Goal: Transaction & Acquisition: Purchase product/service

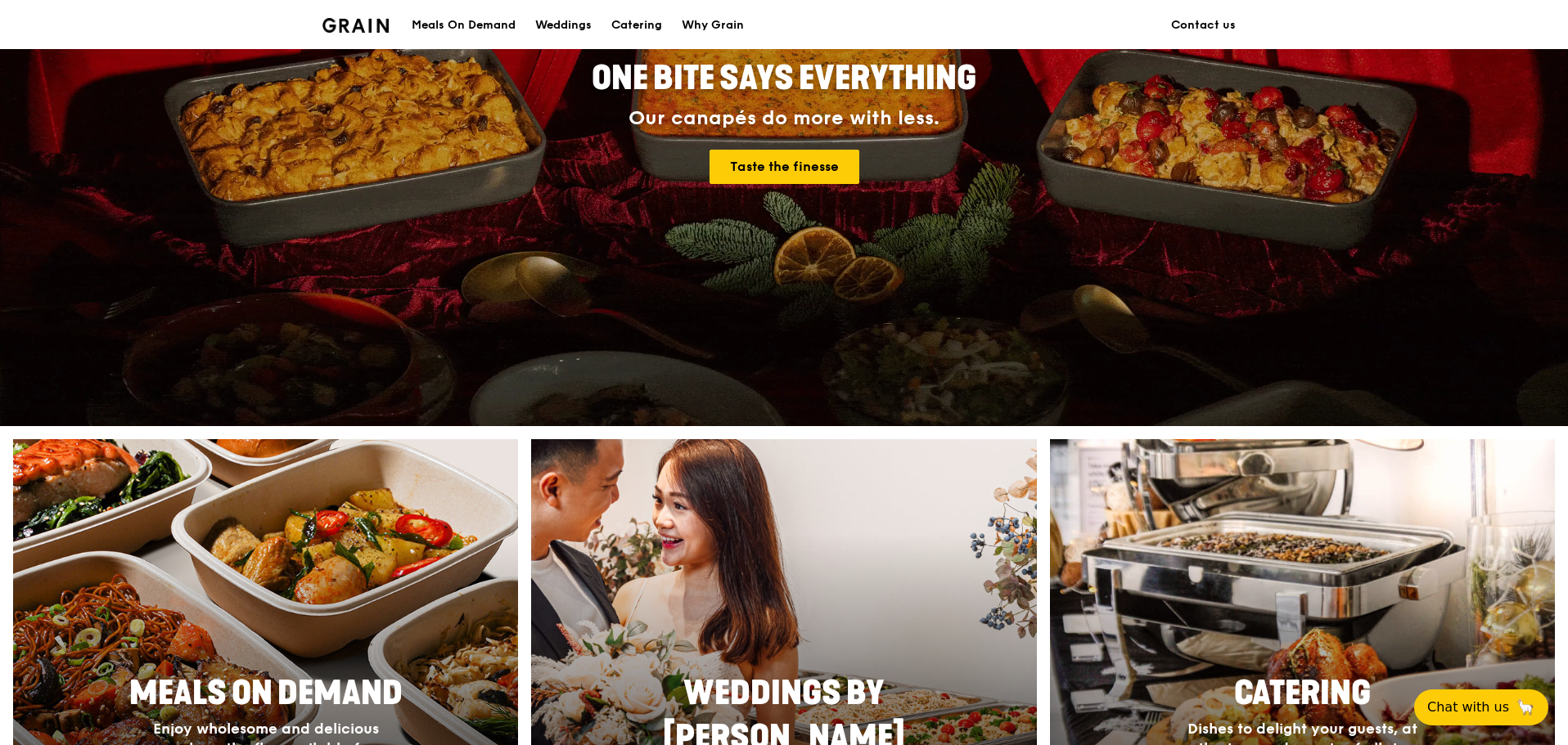
scroll to position [245, 0]
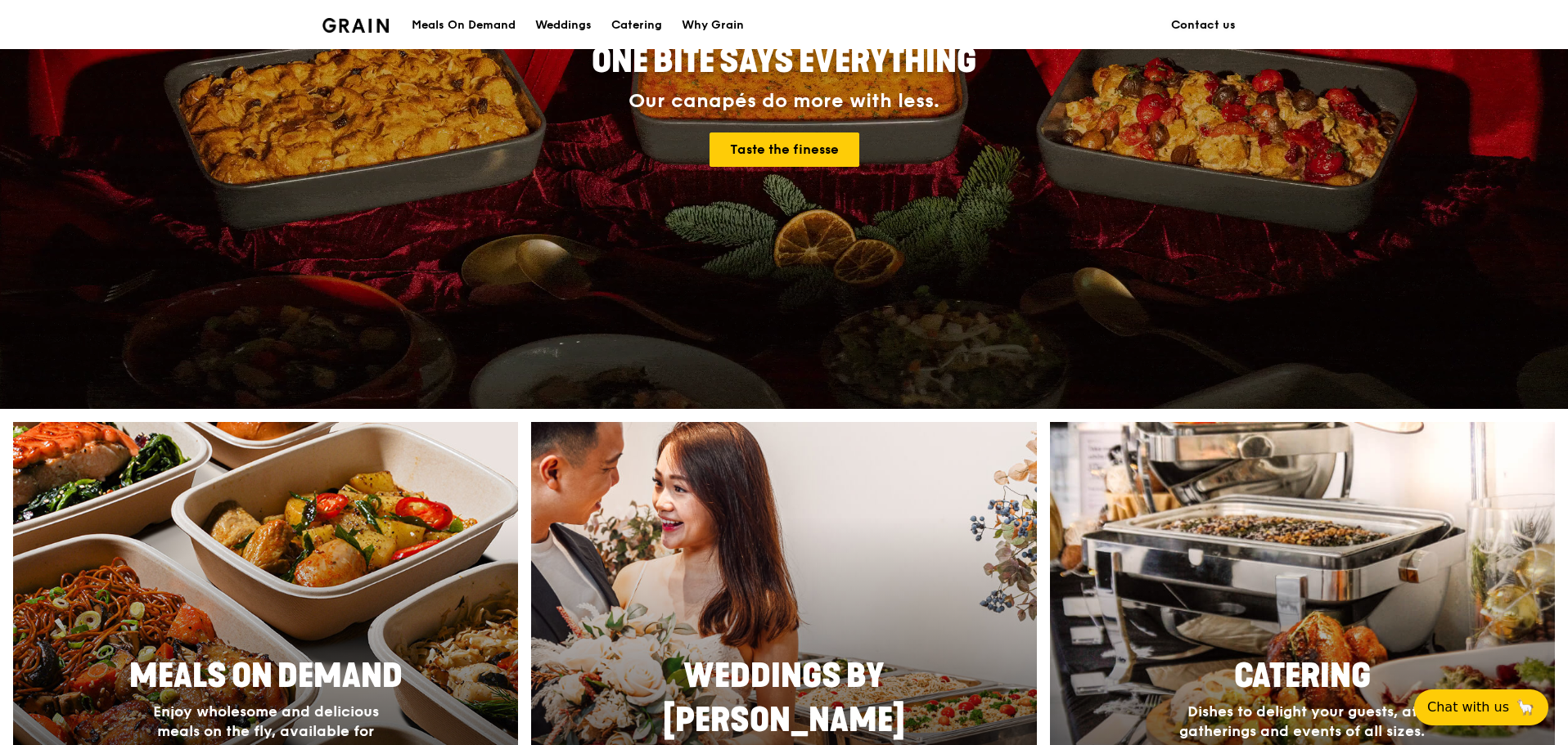
click at [1189, 22] on link "Contact us" at bounding box center [1203, 25] width 84 height 49
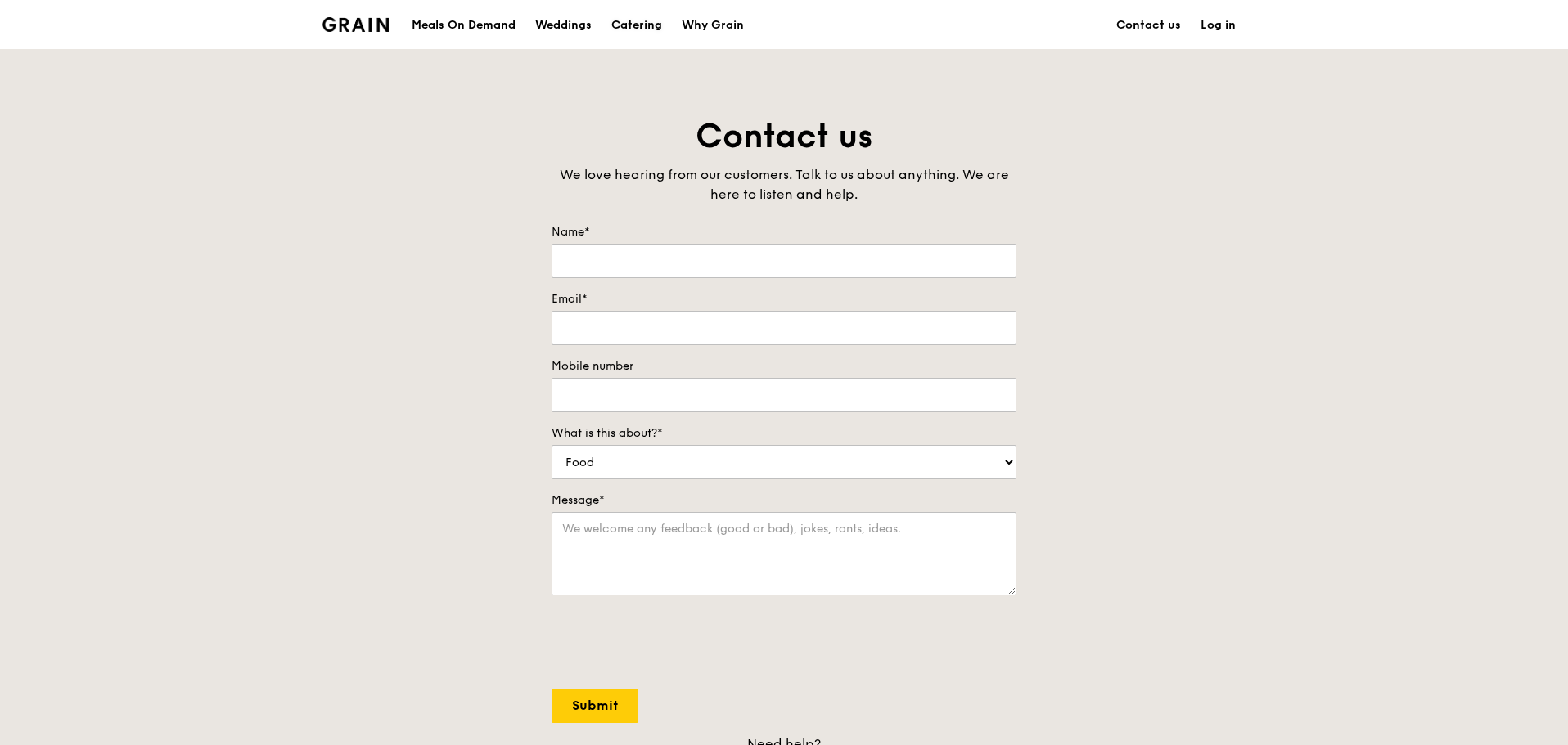
click at [644, 23] on div "Catering" at bounding box center [636, 25] width 51 height 49
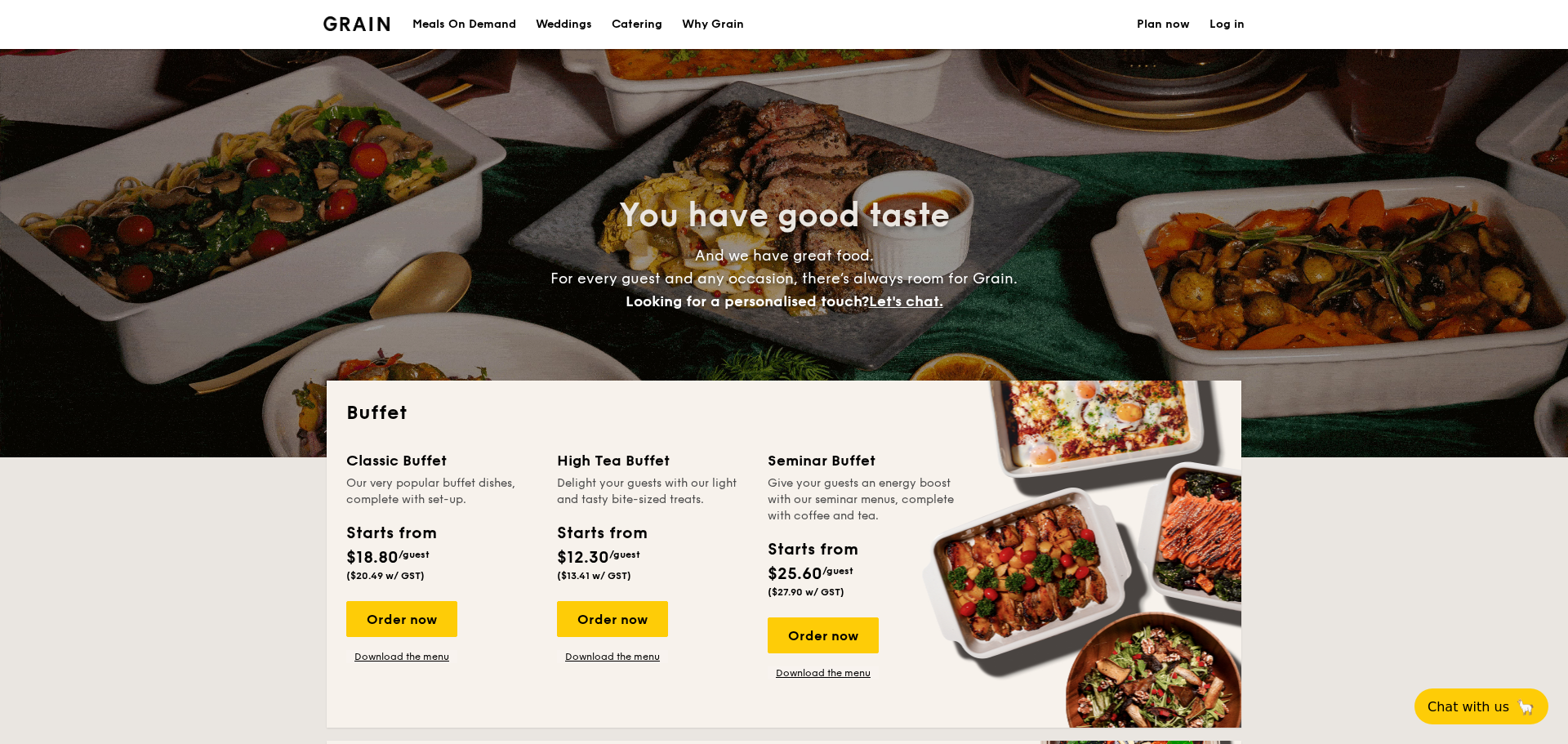
select select
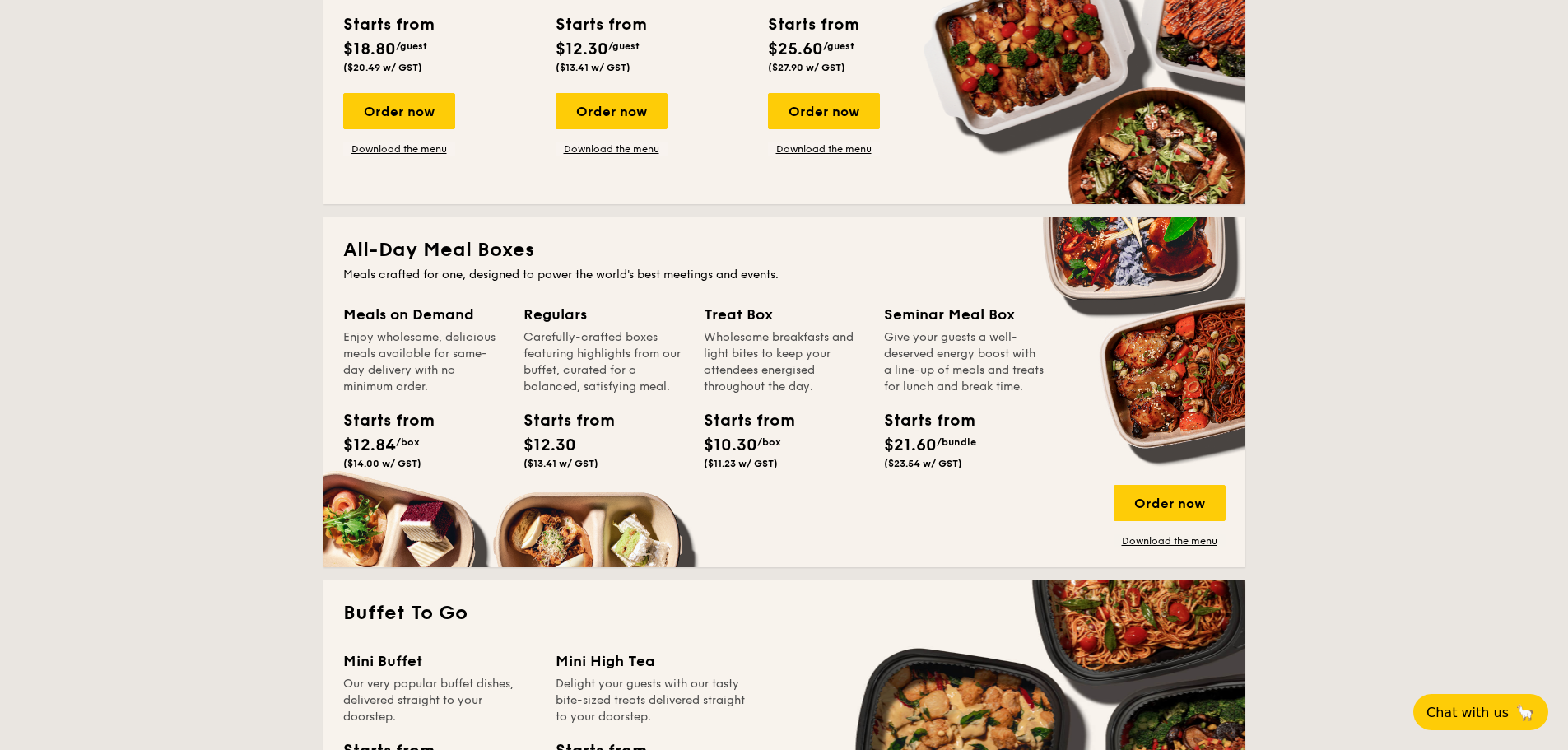
scroll to position [577, 0]
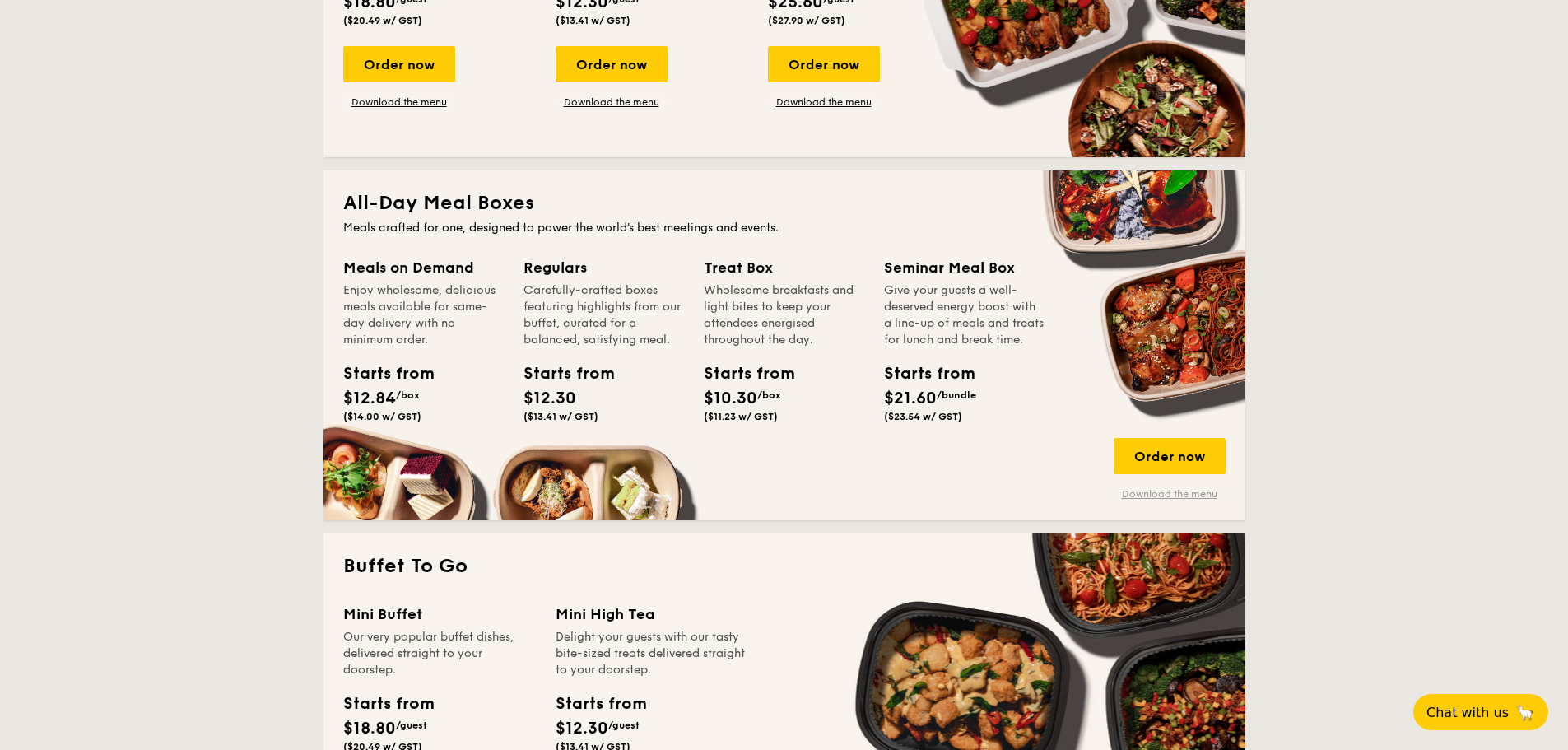
click at [1158, 493] on link "Download the menu" at bounding box center [1169, 493] width 112 height 13
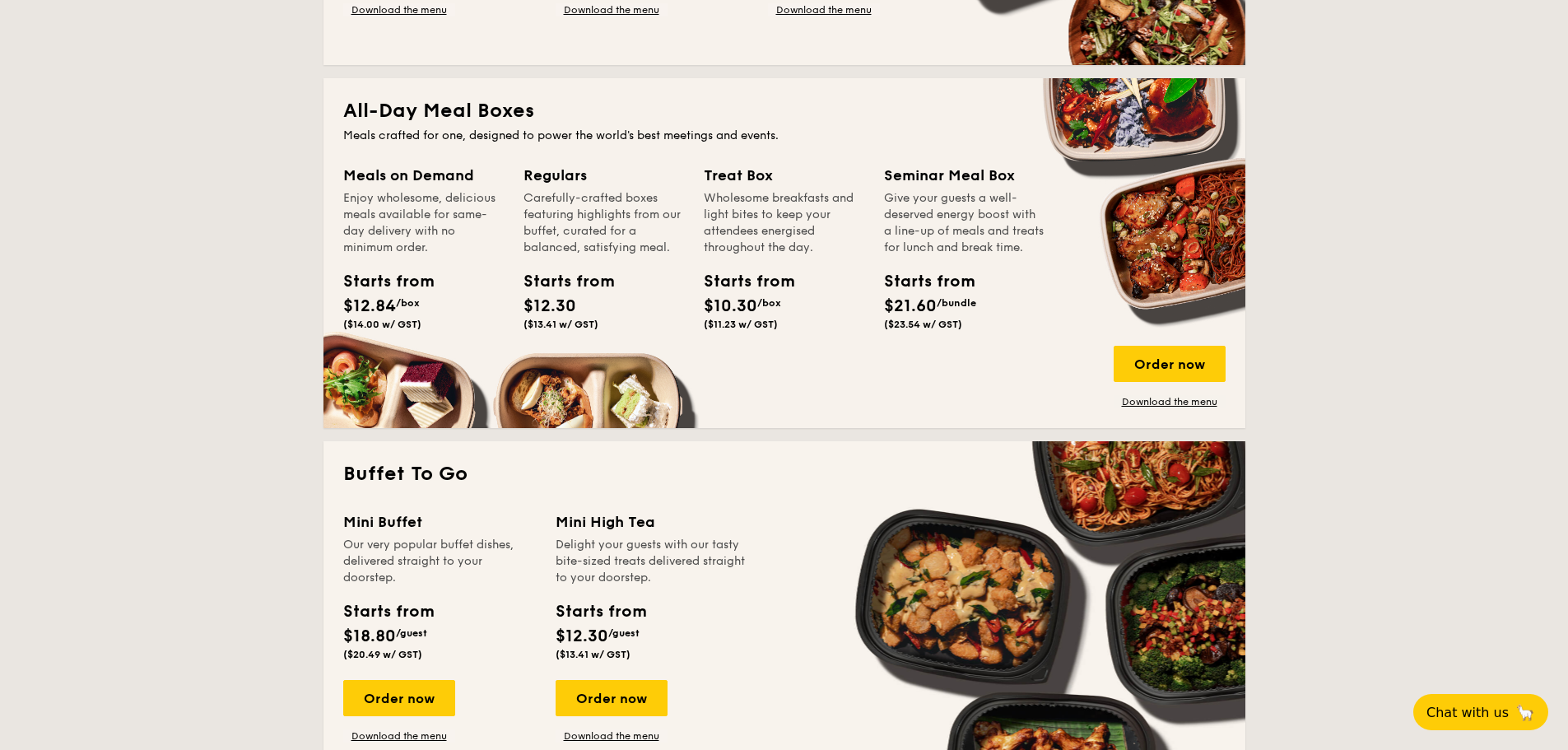
scroll to position [659, 0]
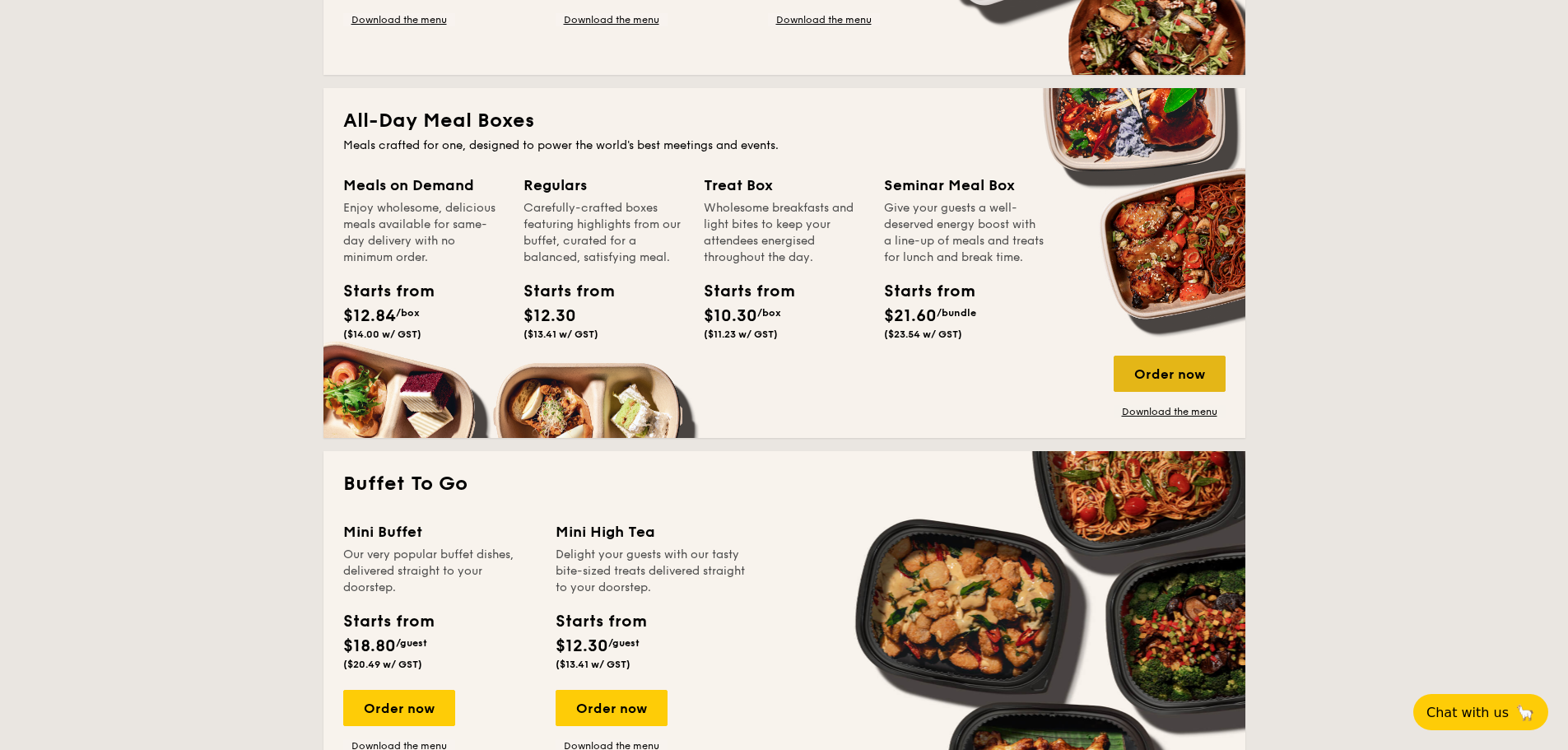
click at [1158, 368] on div "Order now" at bounding box center [1169, 374] width 112 height 37
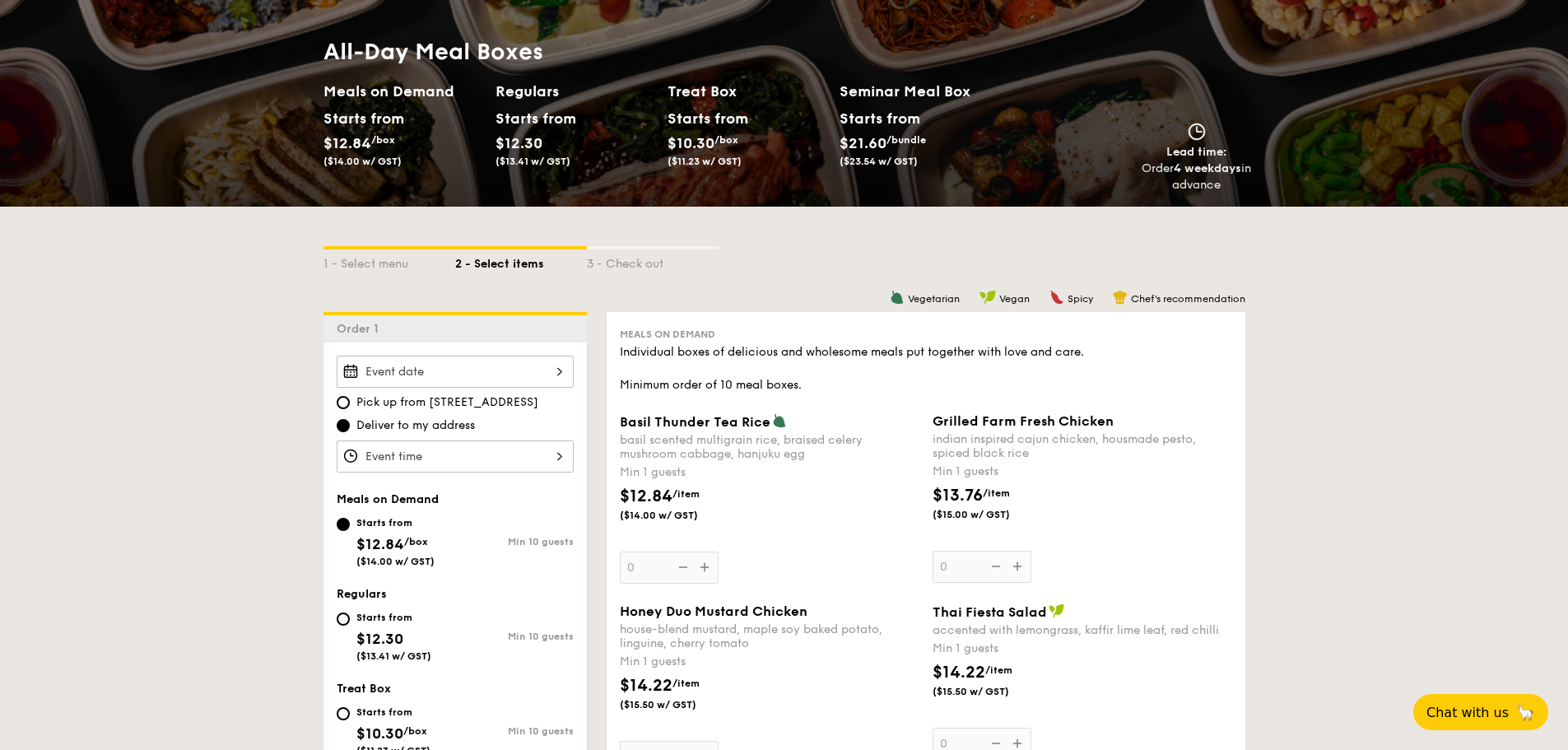
scroll to position [164, 0]
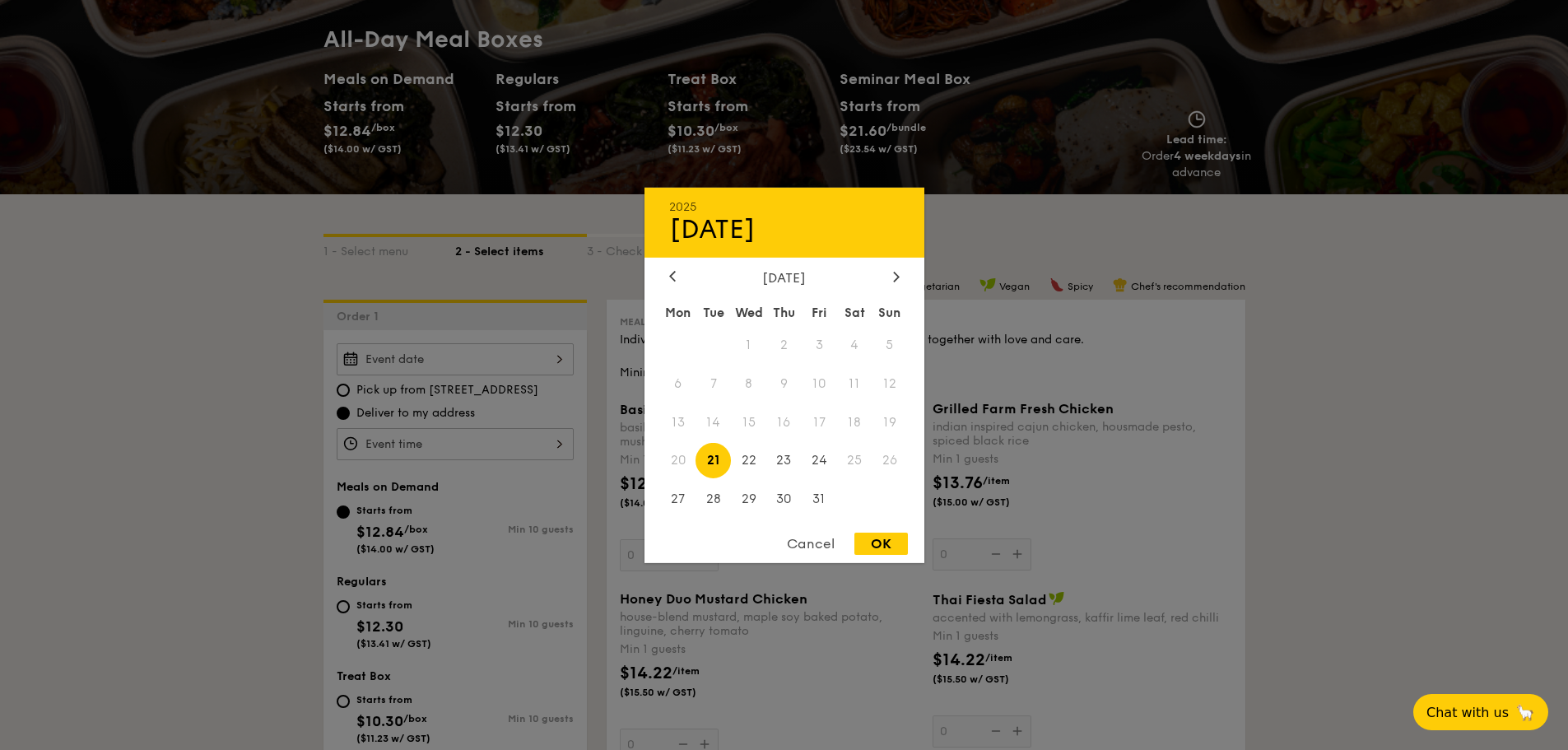
click at [560, 354] on div "2025 Oct [DATE] Tue Wed Thu Fri Sat Sun 1 2 3 4 5 6 7 8 9 10 11 12 13 14 15 16 …" at bounding box center [455, 359] width 237 height 32
click at [809, 544] on div "Cancel" at bounding box center [810, 544] width 80 height 22
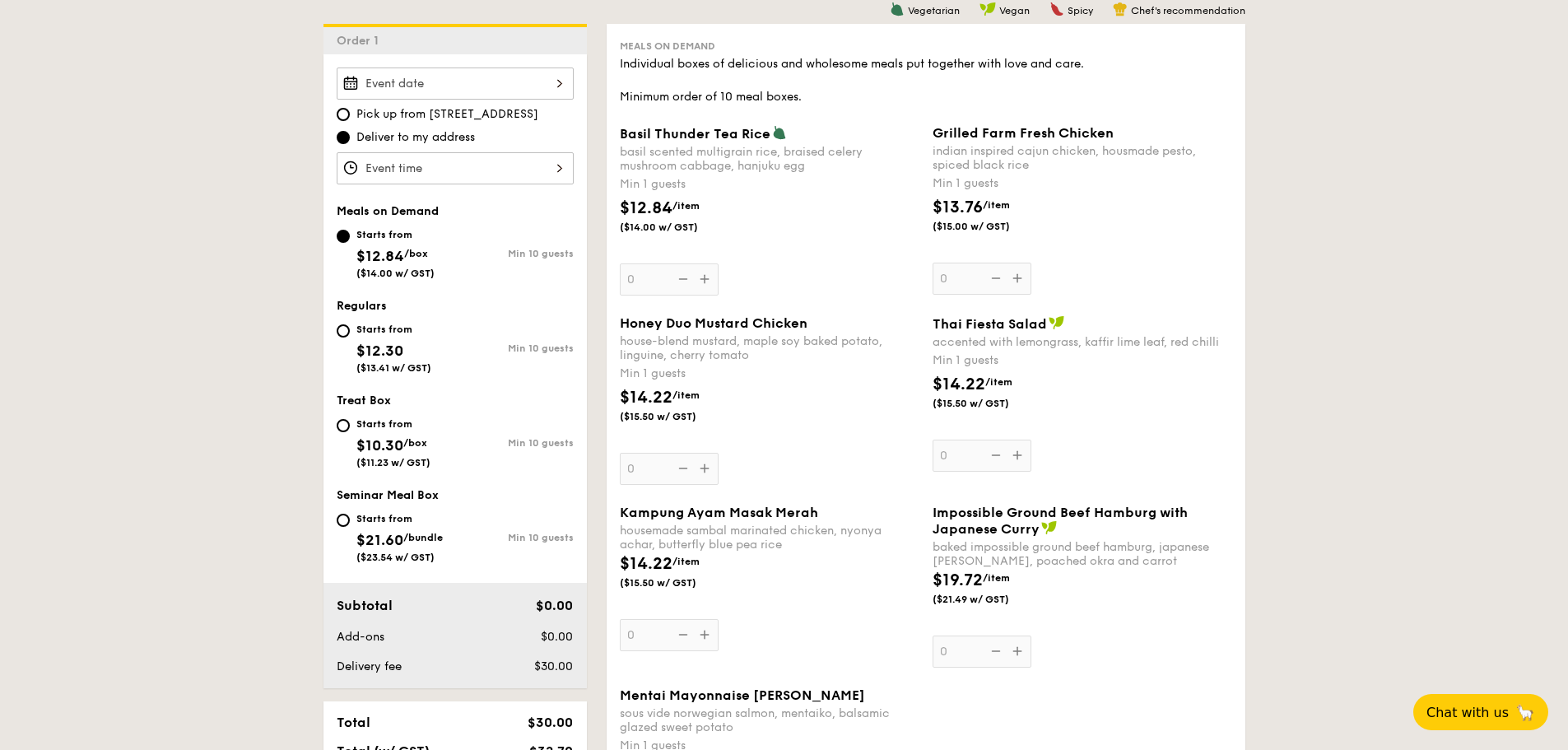
scroll to position [412, 0]
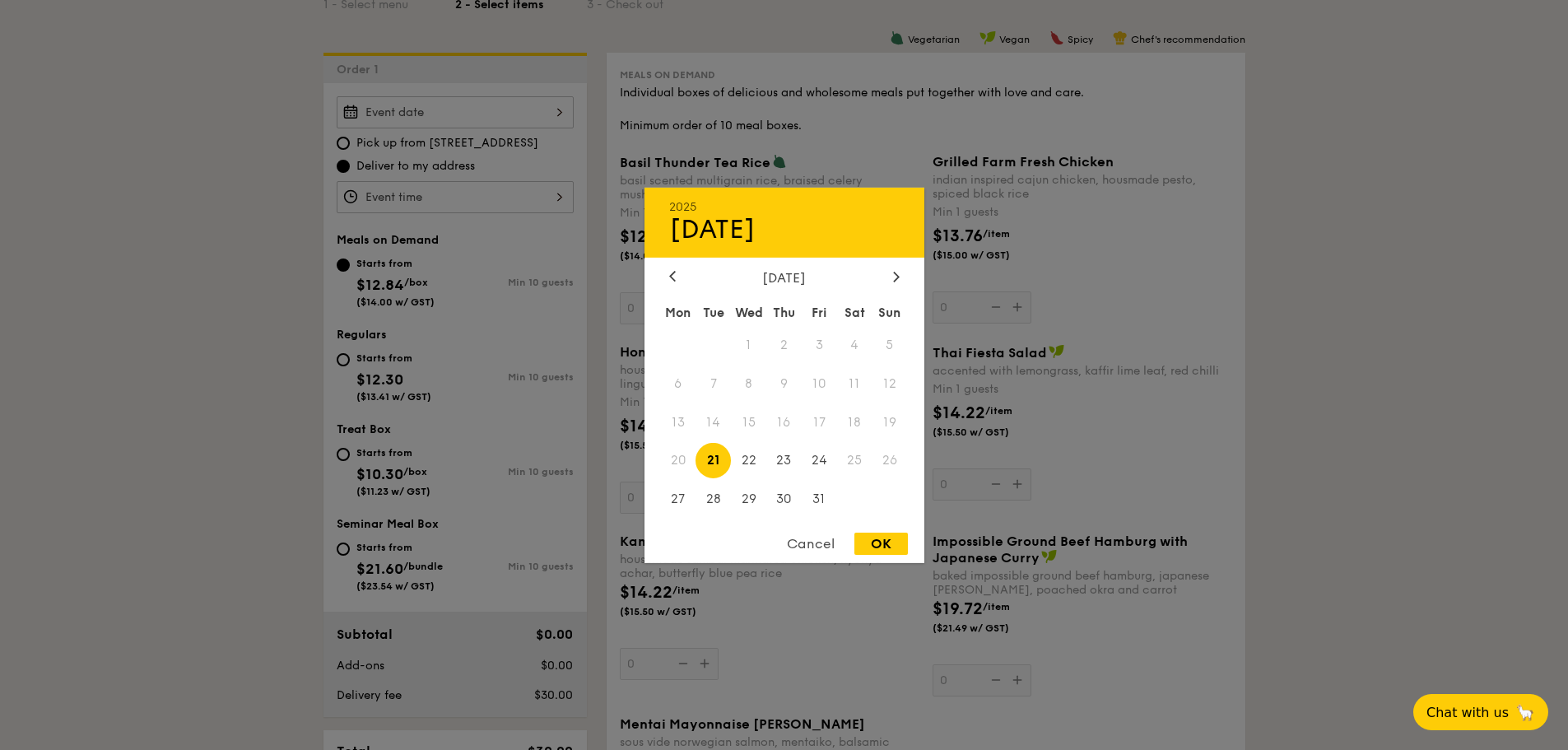
click at [551, 110] on div "2025 Oct [DATE] Tue Wed Thu Fri Sat Sun 1 2 3 4 5 6 7 8 9 10 11 12 13 14 15 16 …" at bounding box center [455, 113] width 237 height 32
click at [1300, 473] on div at bounding box center [784, 375] width 1568 height 750
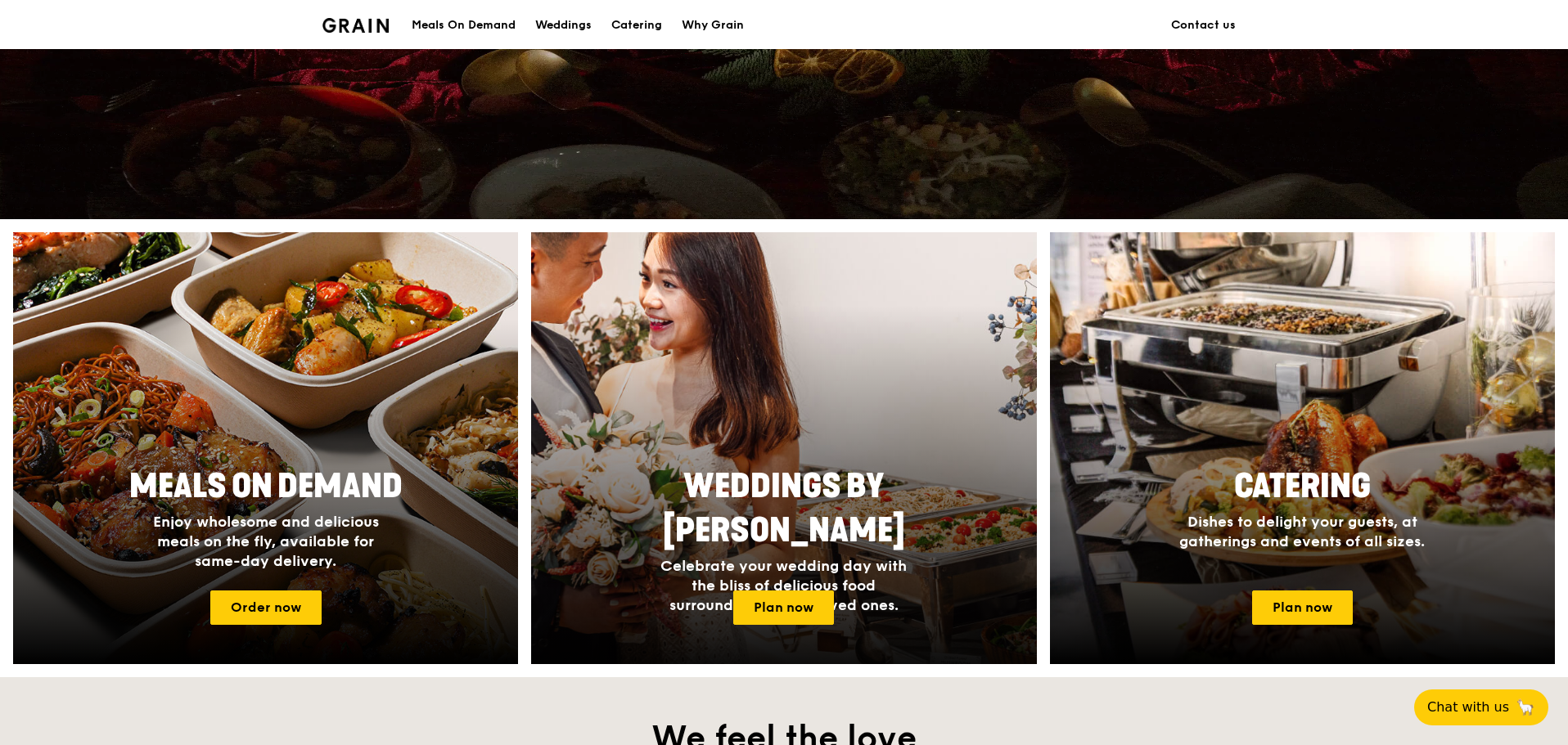
scroll to position [491, 0]
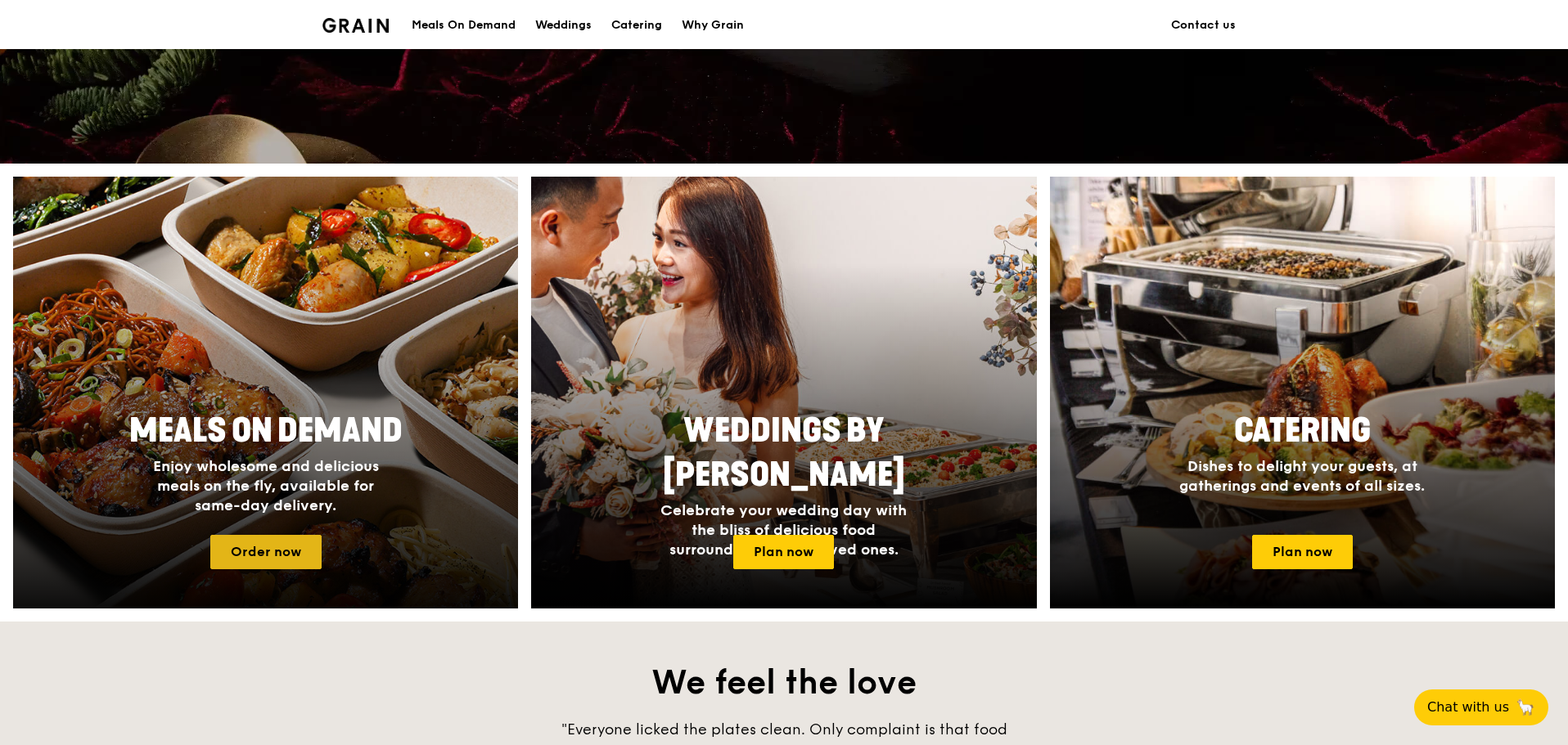
click at [280, 548] on link "Order now" at bounding box center [266, 551] width 111 height 35
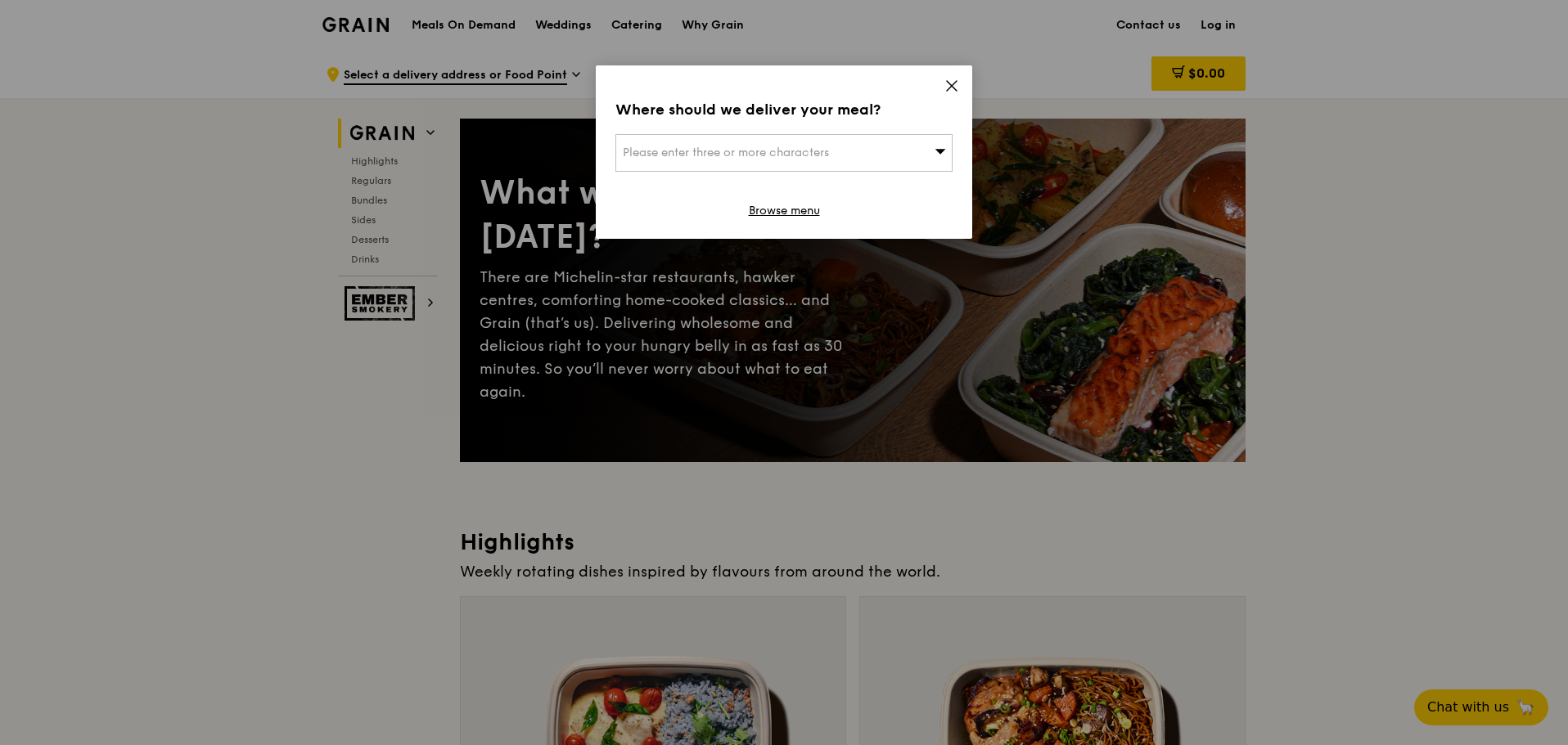
click at [739, 155] on span "Please enter three or more characters" at bounding box center [726, 153] width 206 height 14
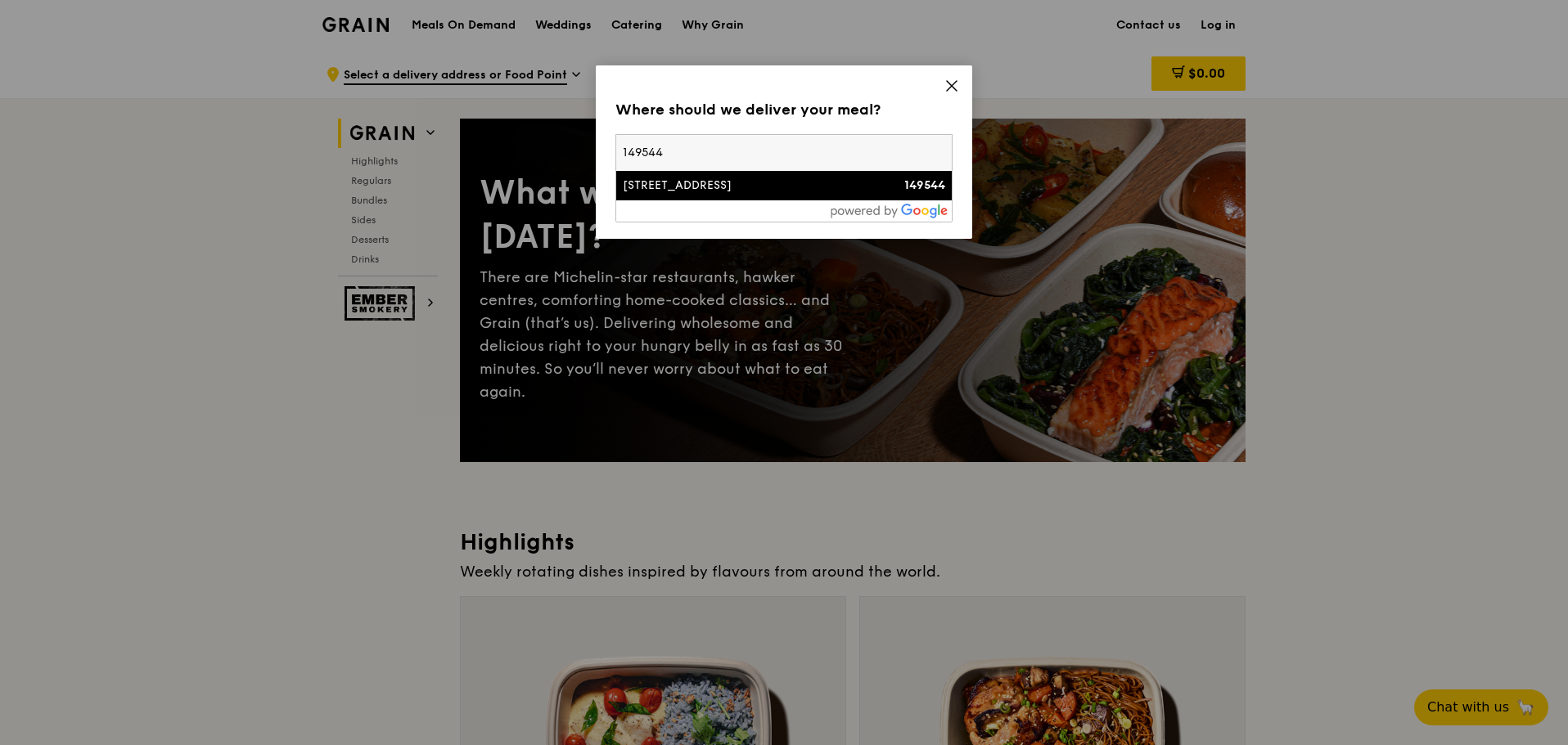
type input "149544"
click at [731, 188] on div "1 Commonwealth Lane" at bounding box center [744, 186] width 243 height 16
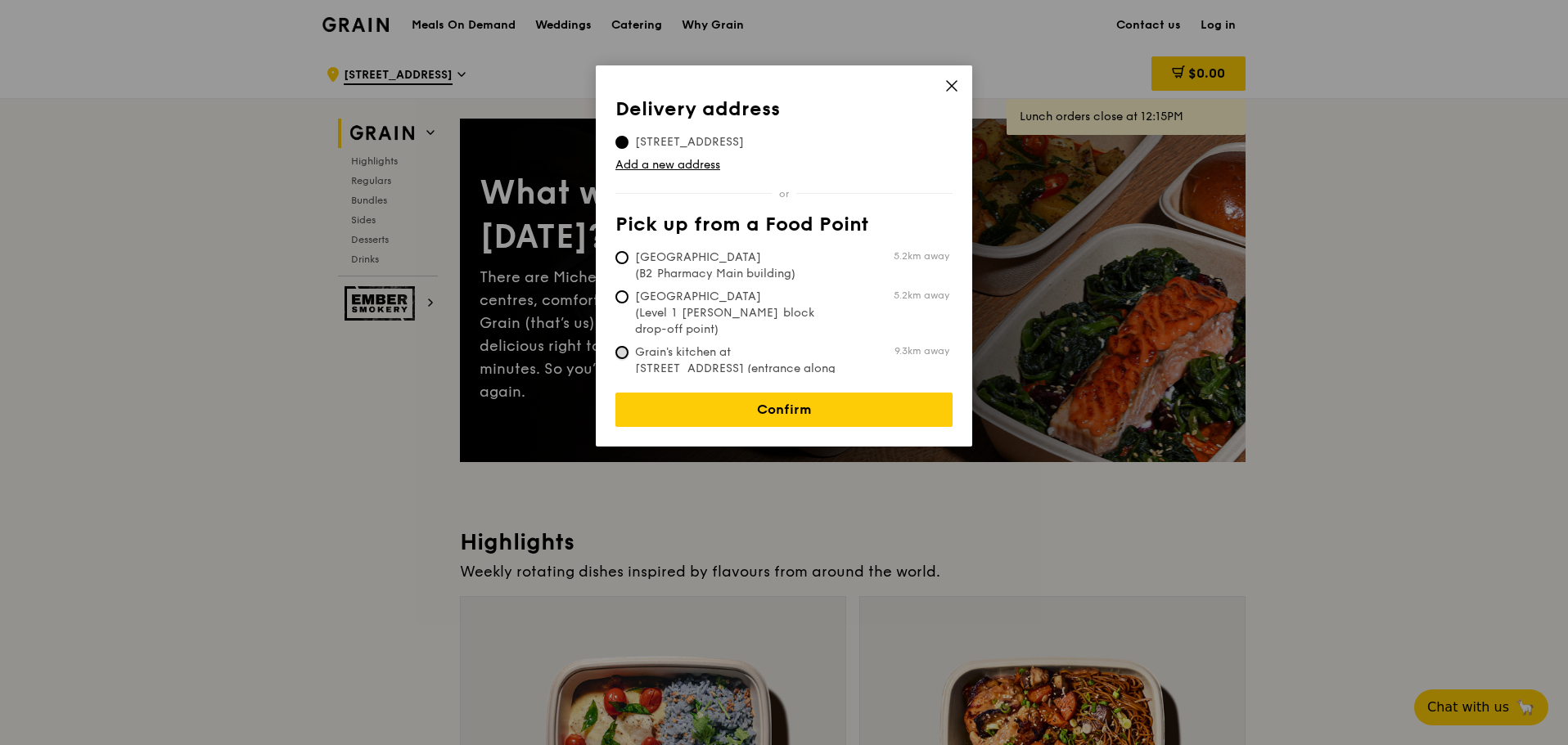
click at [626, 346] on input "Grain's kitchen at 5 Burn Road #05-01 (entrance along Harrison Road) 9.3km away" at bounding box center [622, 353] width 13 height 13
radio input "true"
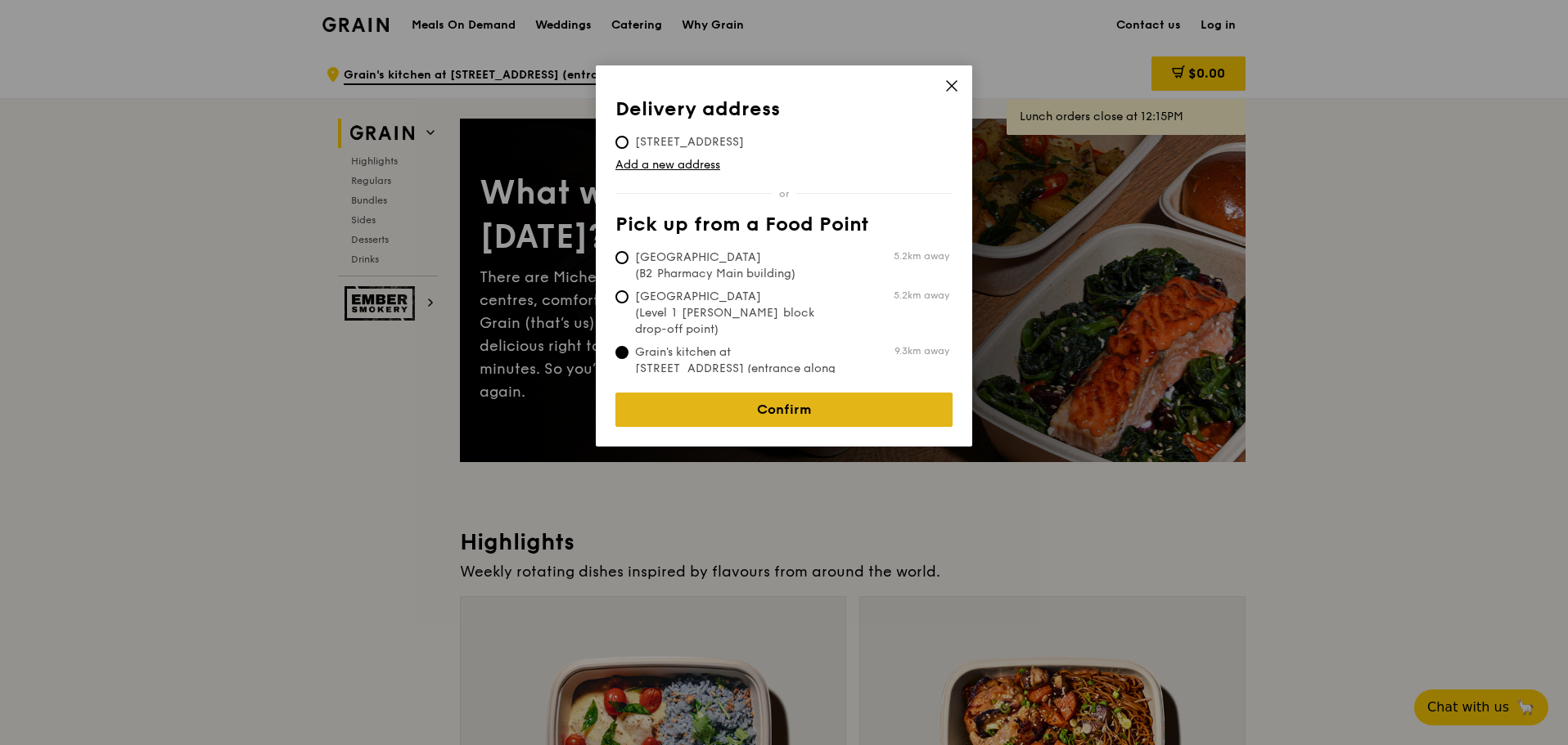
click at [791, 403] on link "Confirm" at bounding box center [784, 409] width 338 height 35
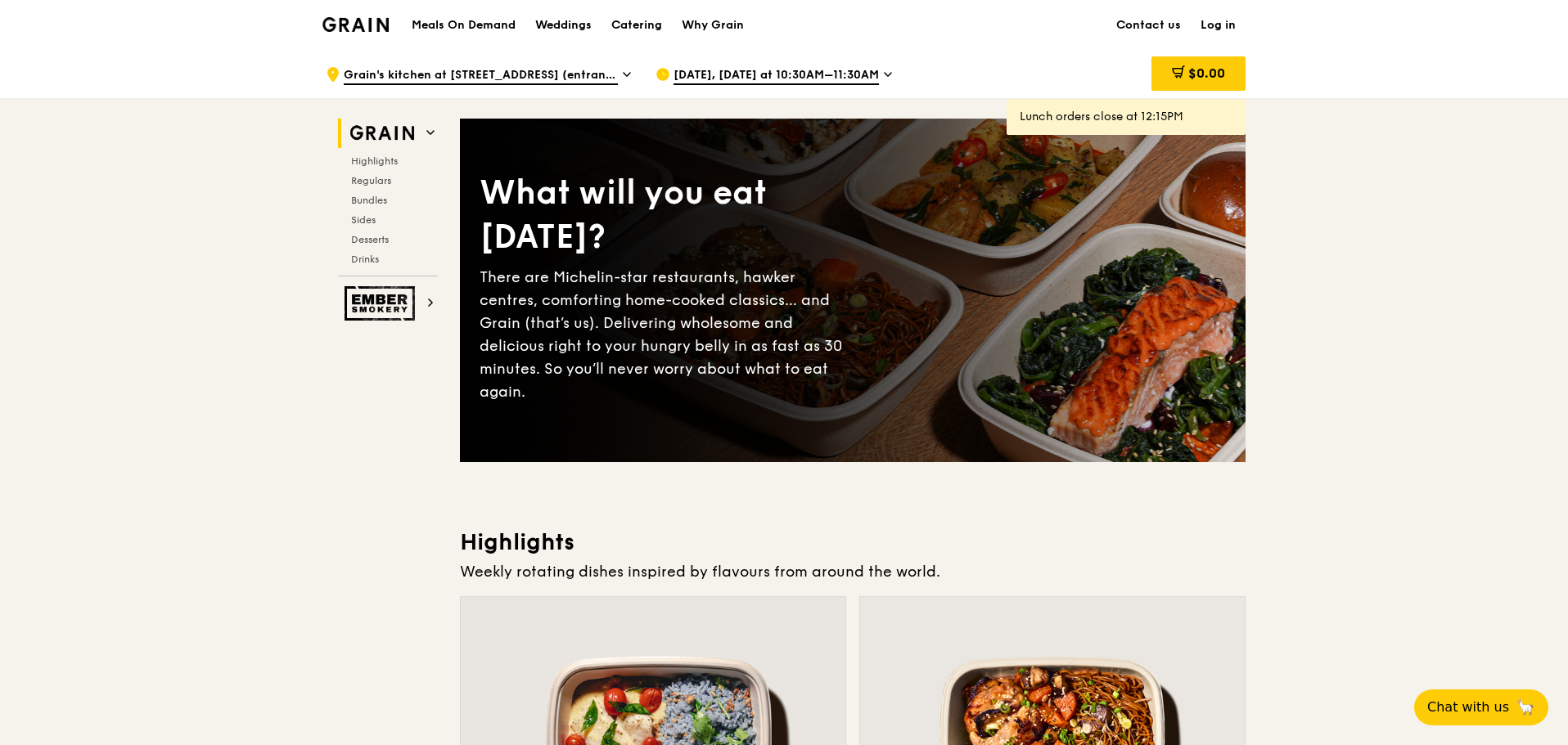
click at [884, 75] on icon at bounding box center [887, 75] width 8 height 15
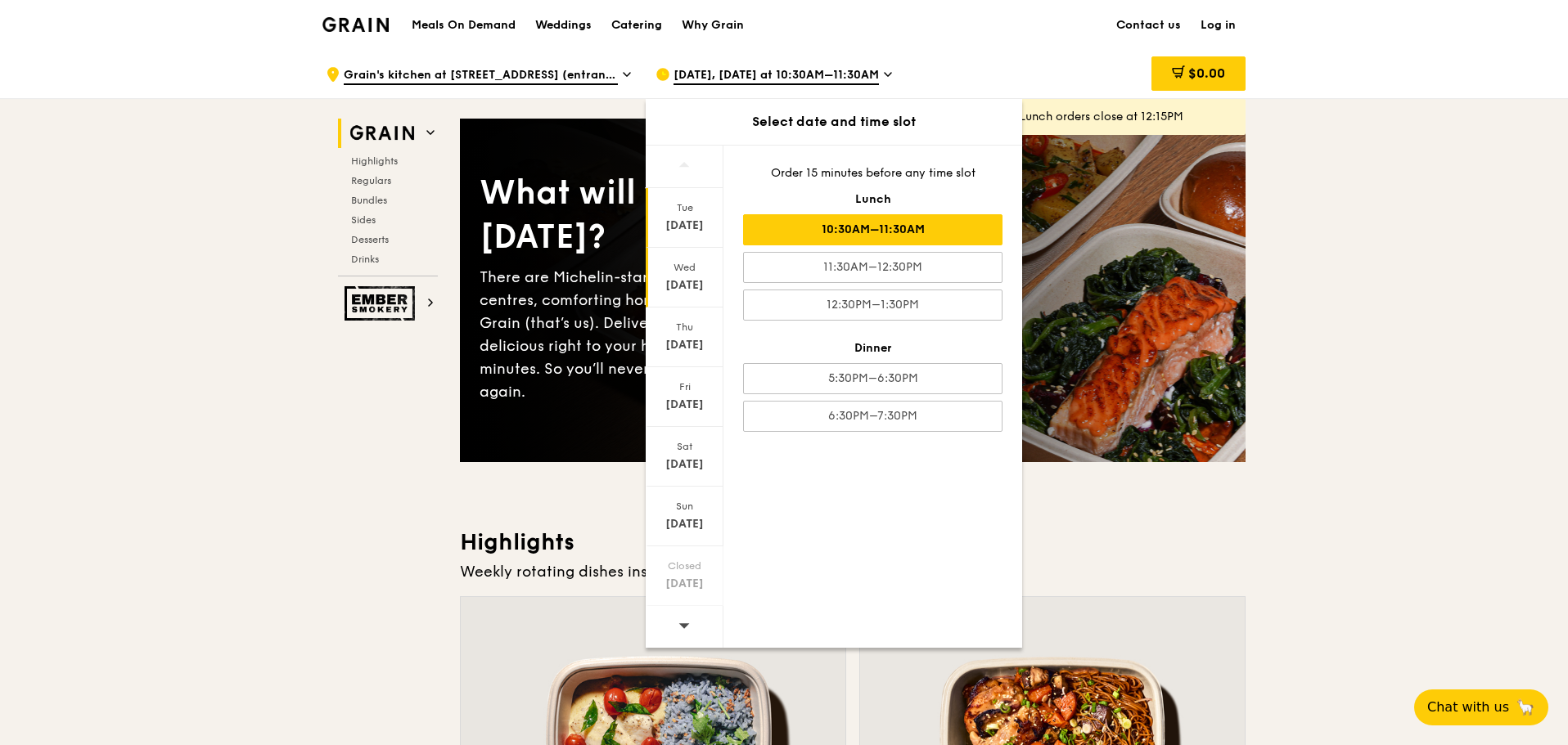
click at [699, 277] on div "Wed Oct 15" at bounding box center [685, 277] width 78 height 59
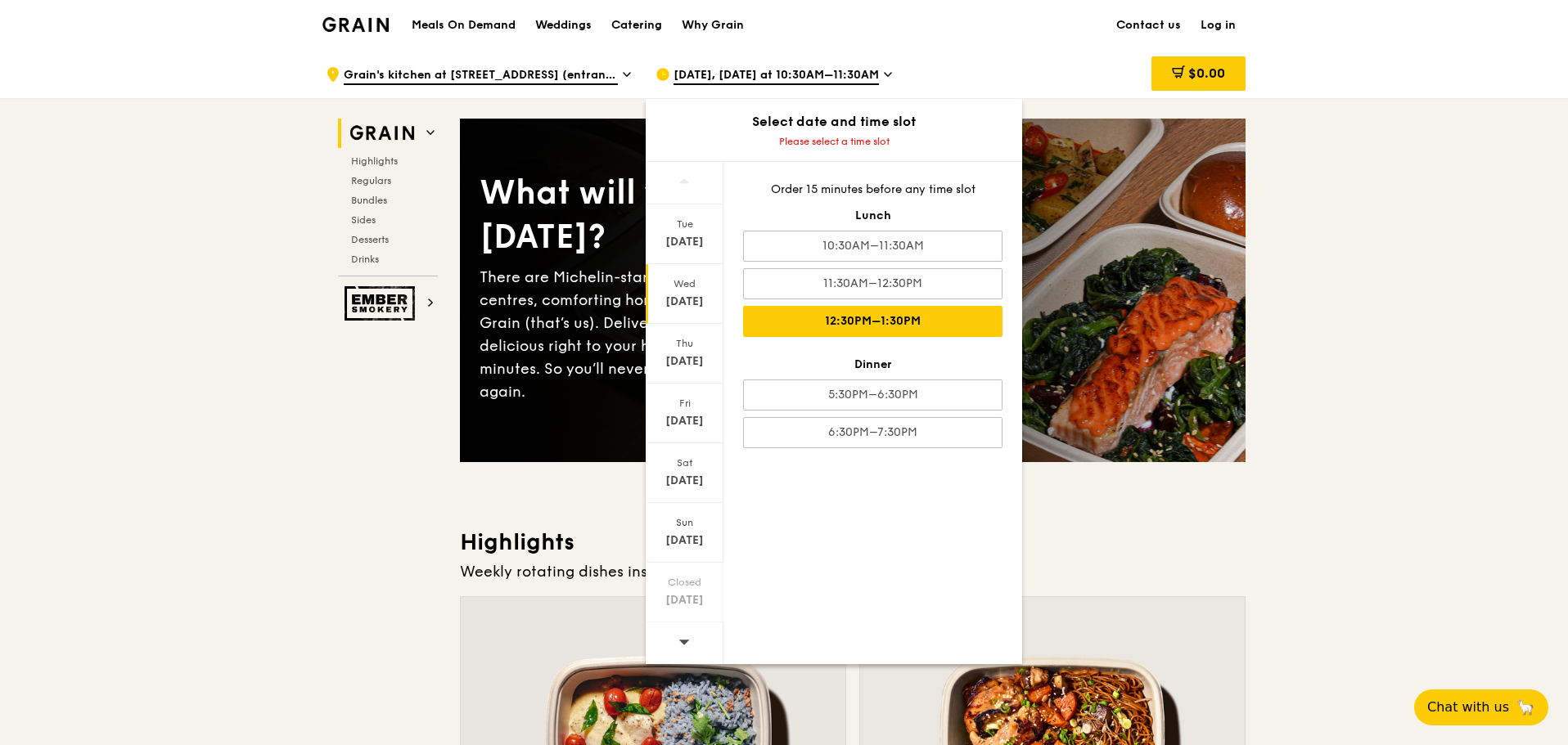
click at [879, 321] on div "12:30PM–1:30PM" at bounding box center [872, 321] width 259 height 31
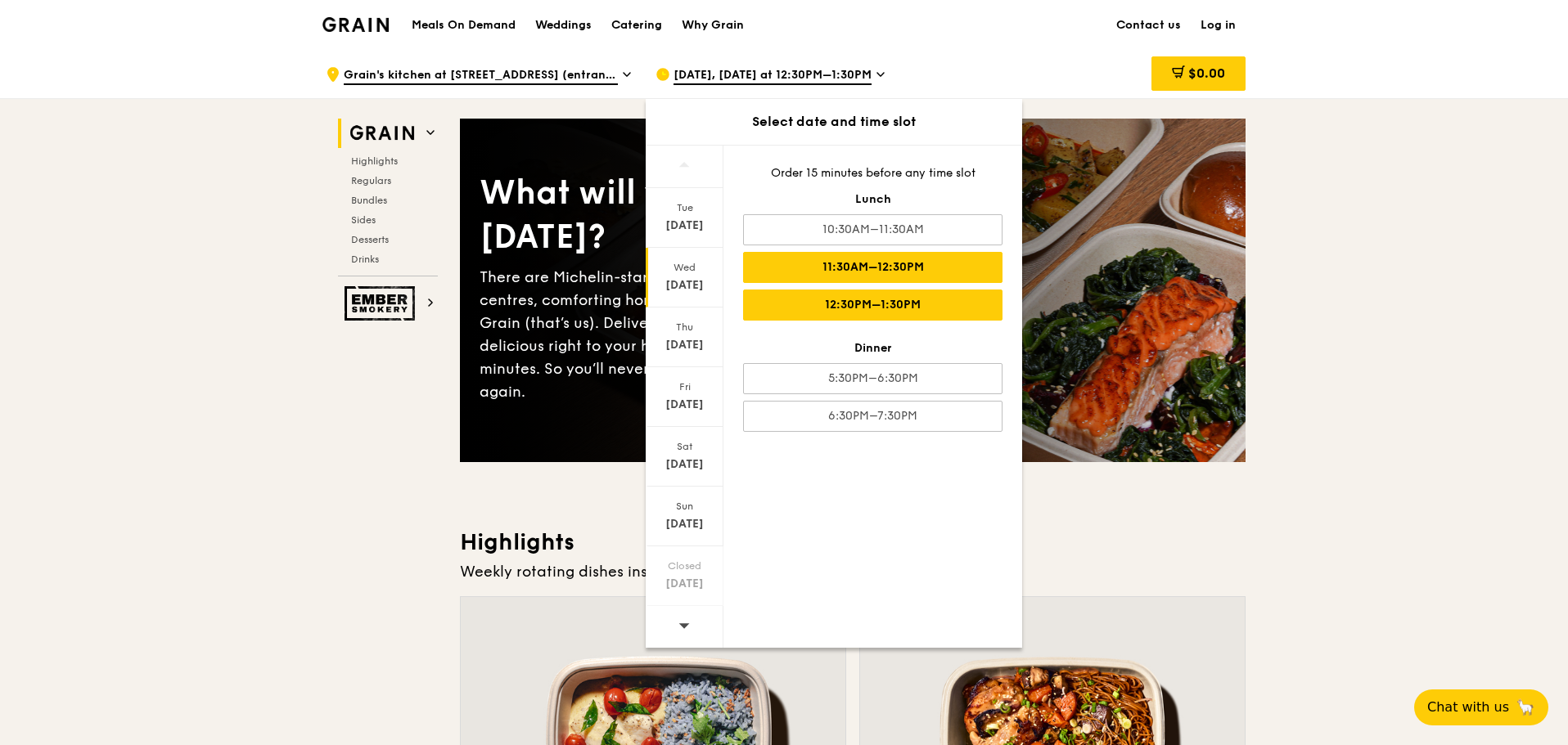
click at [897, 270] on div "11:30AM–12:30PM" at bounding box center [872, 267] width 259 height 31
click at [901, 300] on div "12:30PM–1:30PM" at bounding box center [872, 305] width 259 height 31
click at [696, 278] on div "Oct 15" at bounding box center [685, 285] width 73 height 16
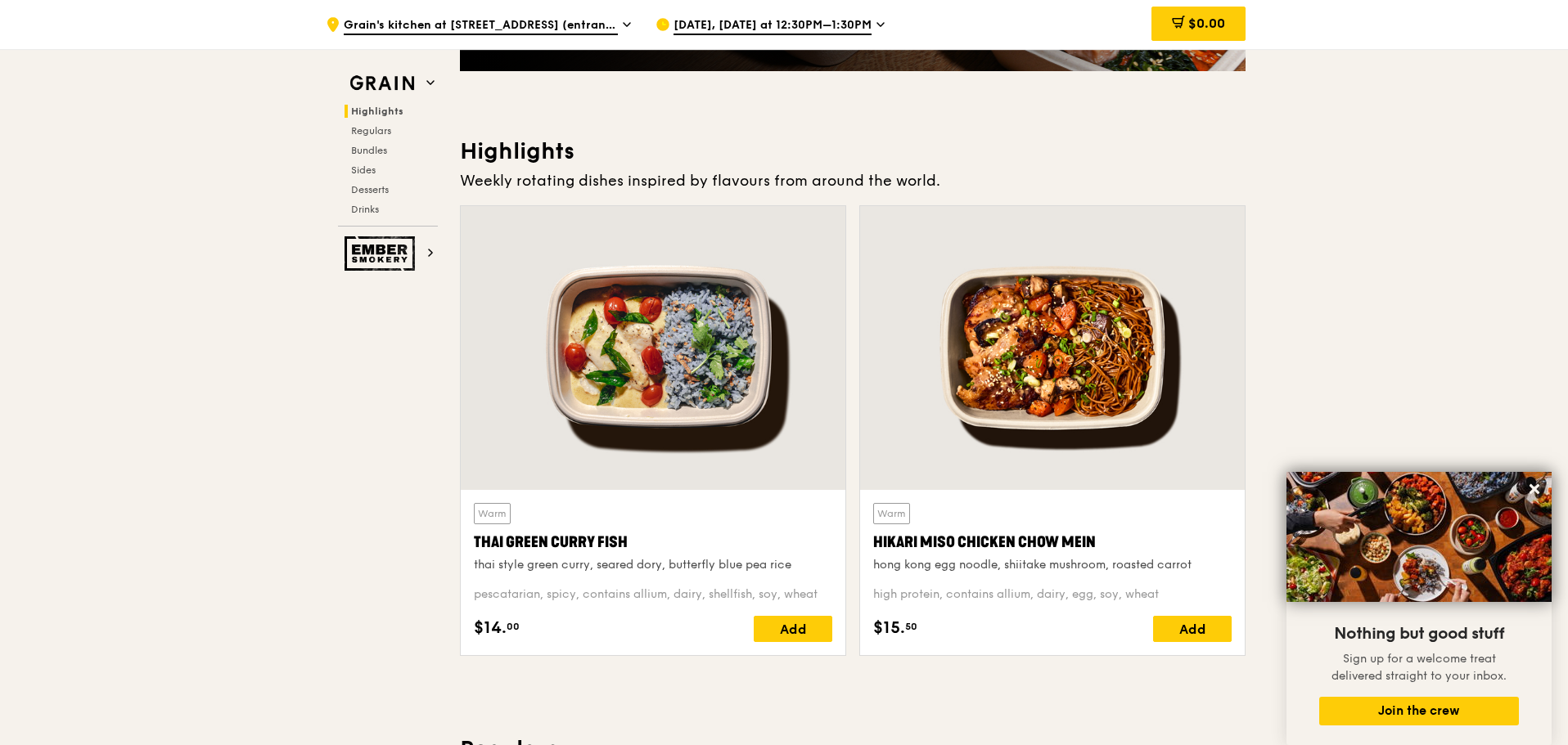
scroll to position [409, 0]
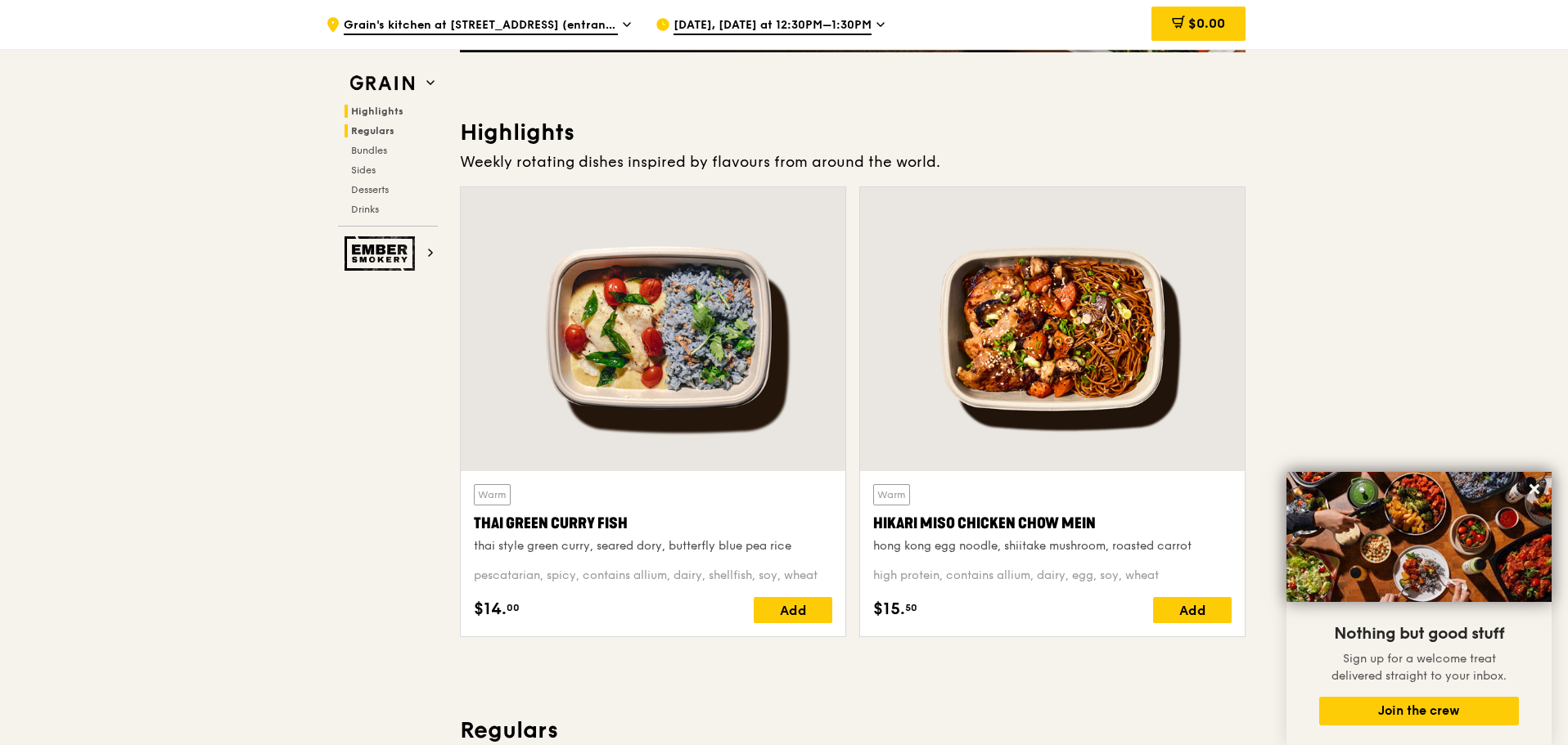
click at [370, 129] on span "Regulars" at bounding box center [372, 131] width 44 height 12
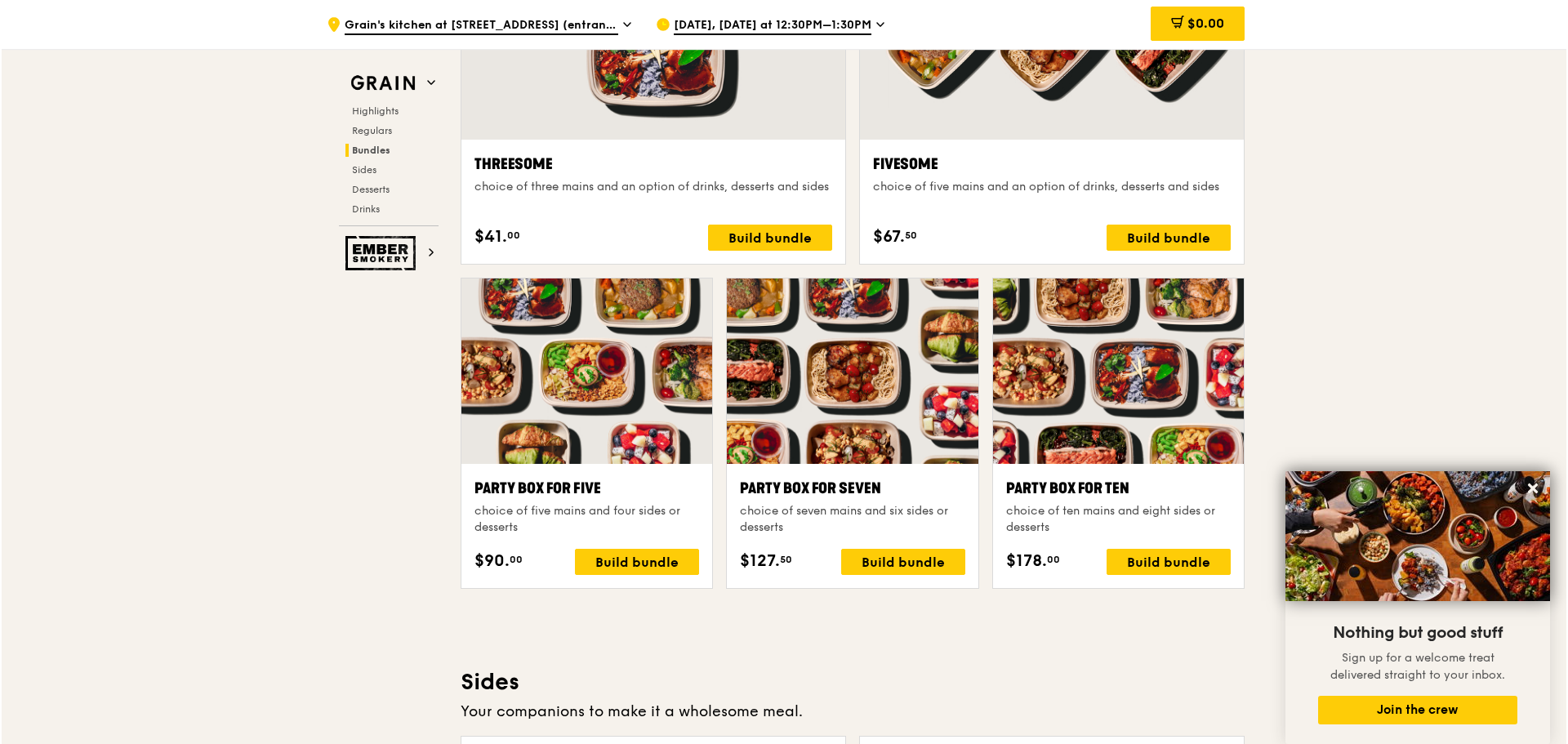
scroll to position [3100, 0]
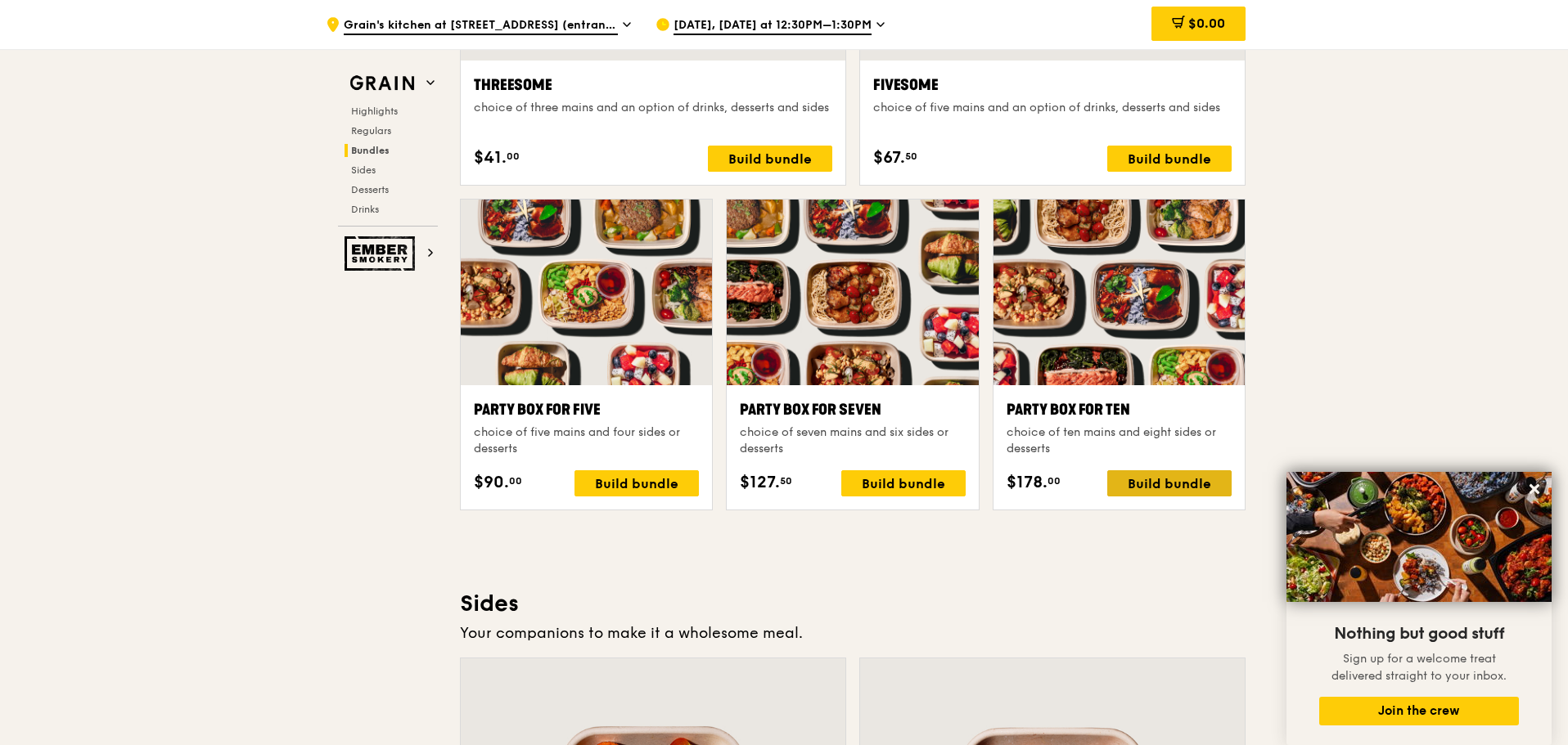
click at [1179, 486] on div "Build bundle" at bounding box center [1169, 483] width 124 height 26
click at [1533, 486] on icon at bounding box center [1534, 489] width 15 height 15
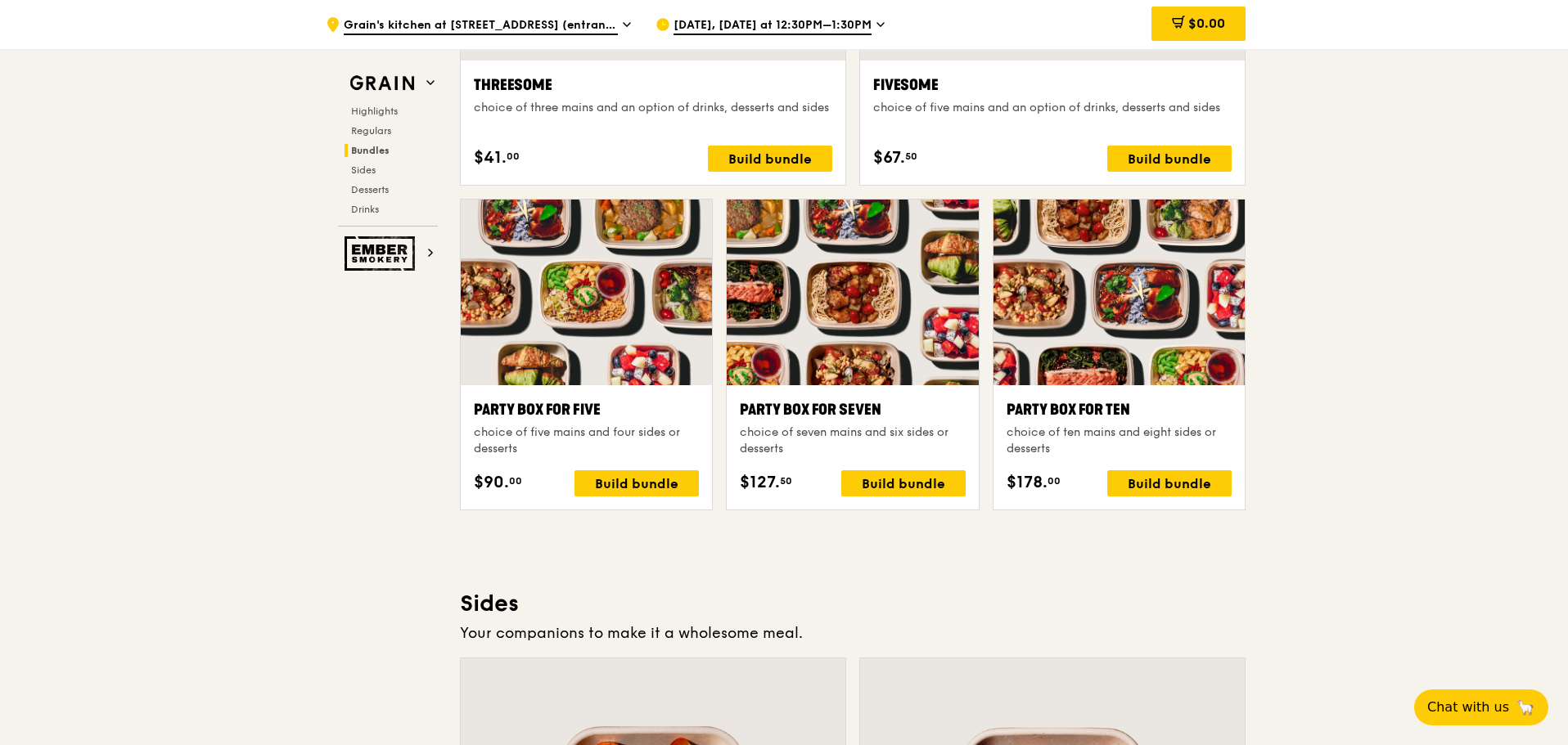
click at [1115, 410] on div "Party Box for Ten" at bounding box center [1118, 410] width 225 height 23
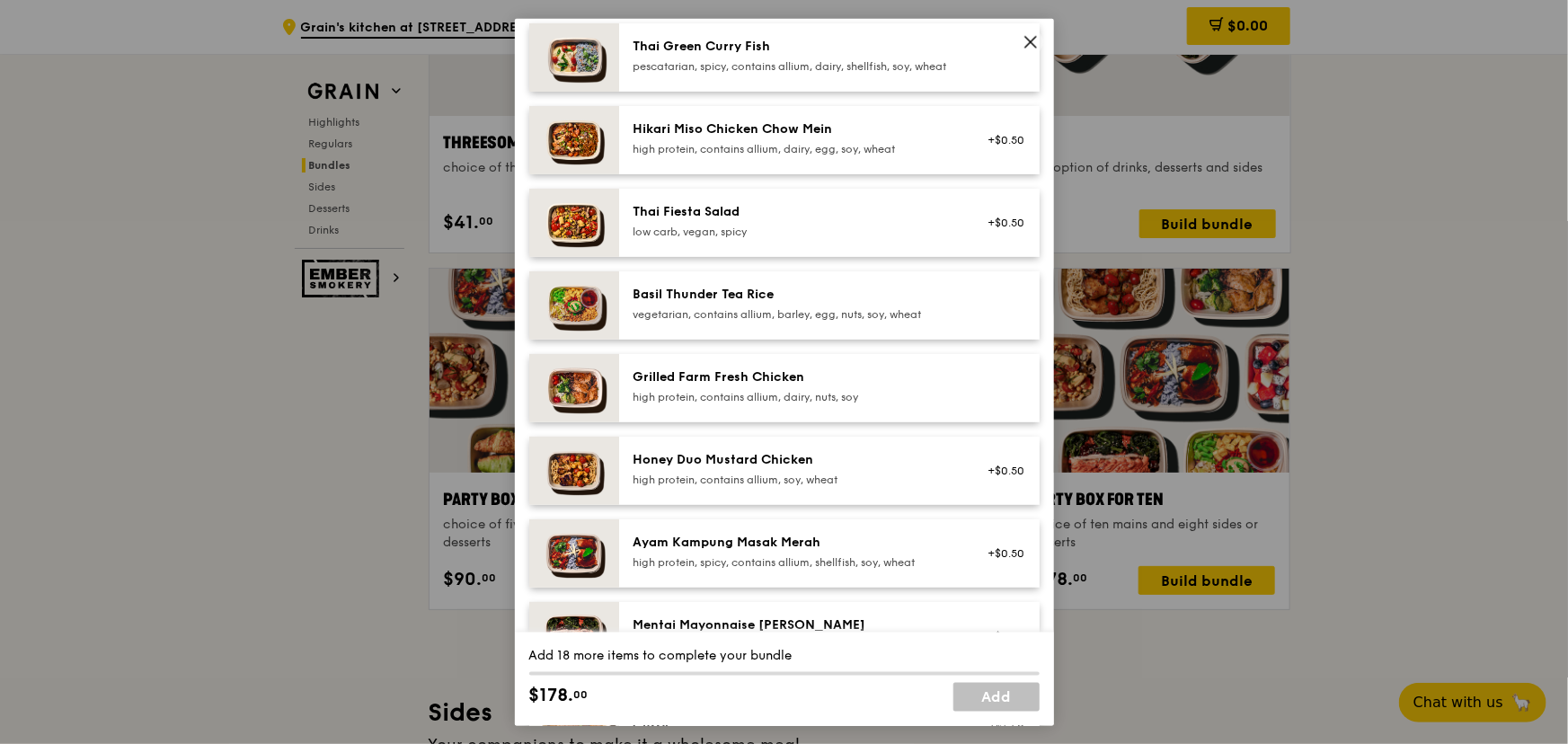
scroll to position [165, 0]
